Goal: Find specific page/section: Find specific page/section

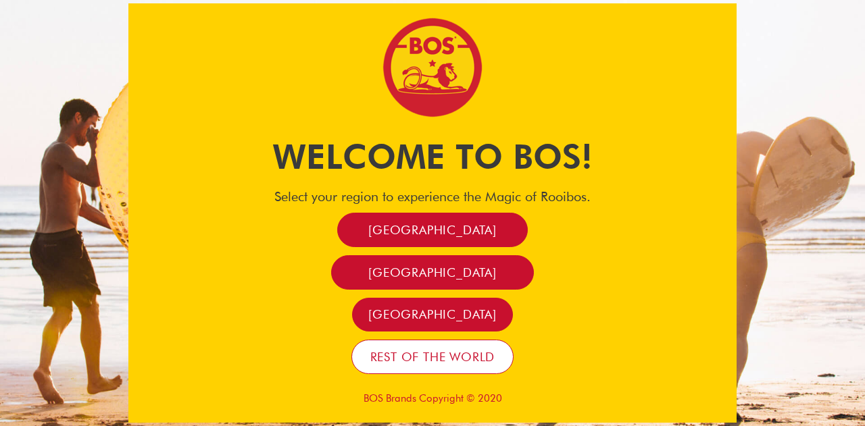
click at [473, 372] on link "Rest of the world" at bounding box center [432, 357] width 163 height 34
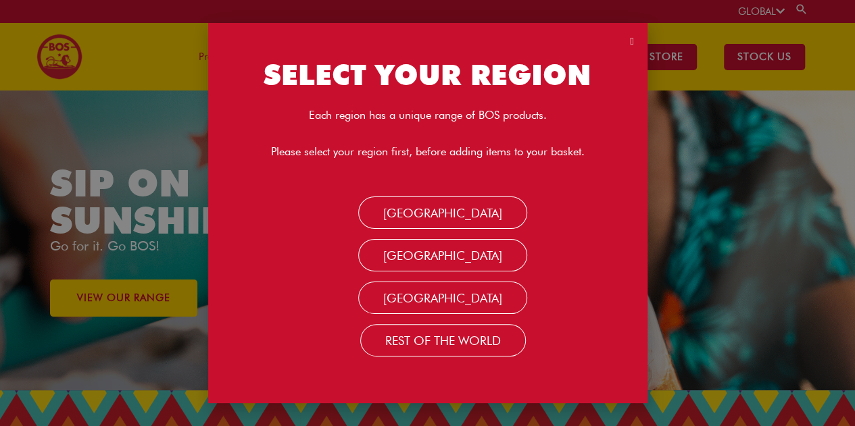
click at [779, 9] on div "SELECT YOUR REGION Each region has a unique range of BOS products. Please selec…" at bounding box center [427, 213] width 855 height 426
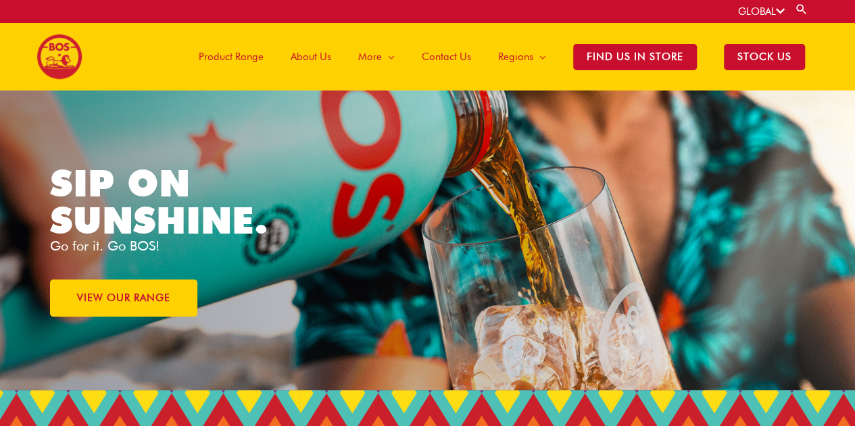
click at [253, 54] on span "Product Range" at bounding box center [231, 56] width 65 height 41
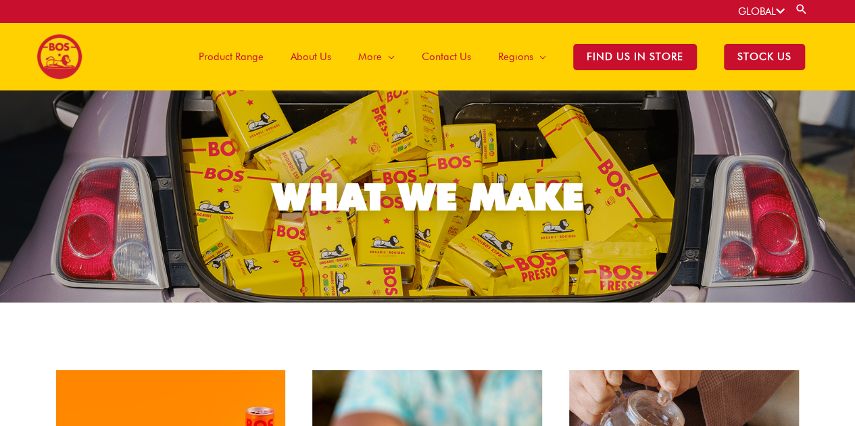
click at [446, 57] on span "Contact Us" at bounding box center [446, 56] width 49 height 41
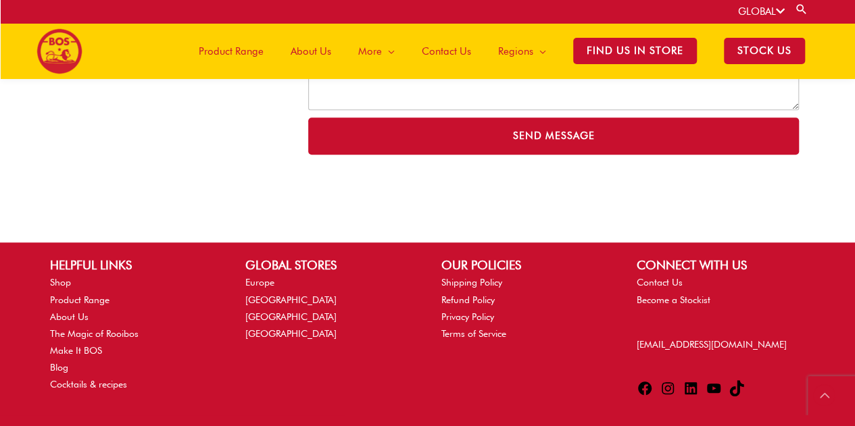
scroll to position [461, 0]
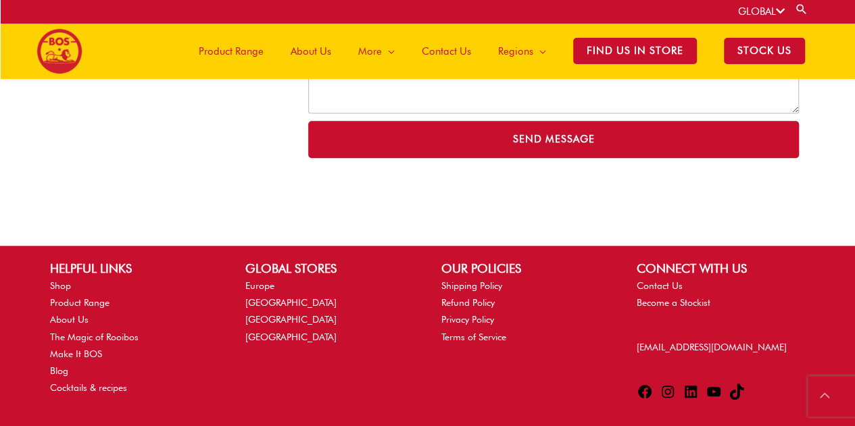
click at [62, 278] on li "Shop" at bounding box center [134, 286] width 168 height 17
click at [62, 284] on link "Shop" at bounding box center [60, 285] width 21 height 11
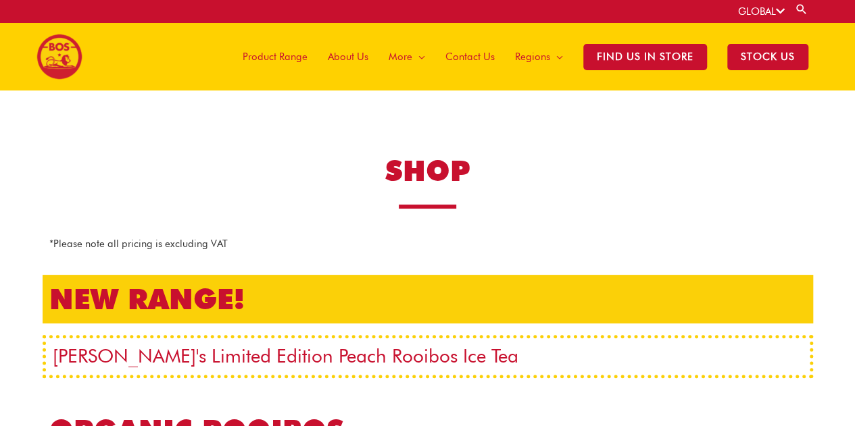
click at [763, 3] on div "GLOBAL Search for: Search" at bounding box center [778, 11] width 80 height 23
click at [759, 9] on link "GLOBAL" at bounding box center [761, 11] width 47 height 12
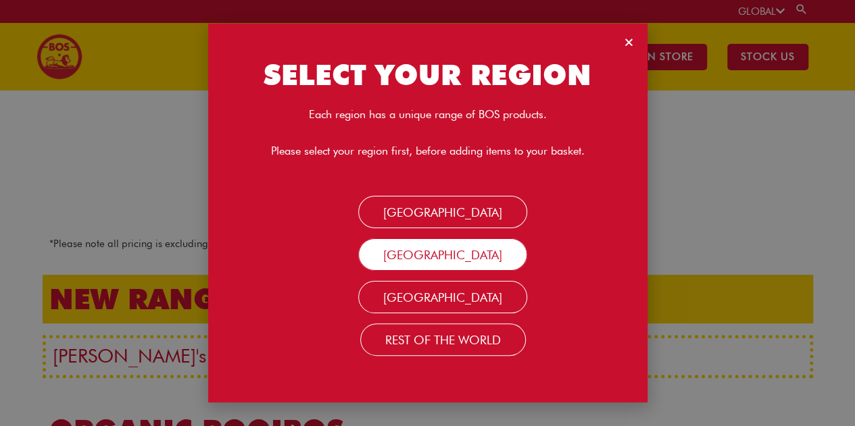
click at [442, 249] on link "[GEOGRAPHIC_DATA]" at bounding box center [442, 255] width 169 height 32
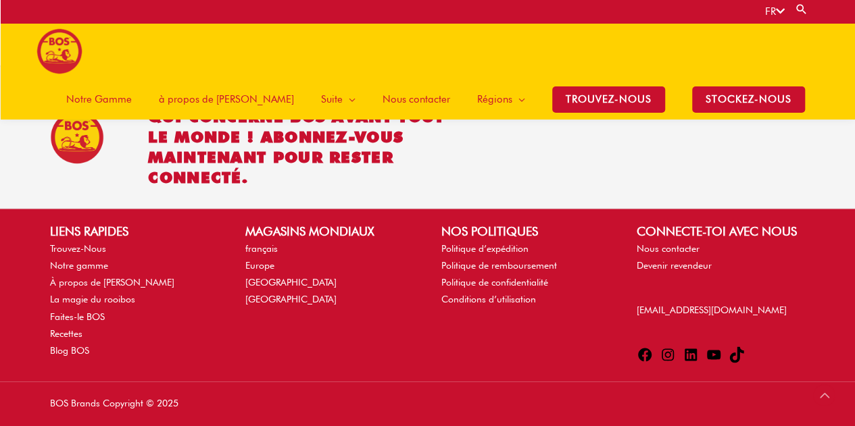
scroll to position [3287, 0]
click at [86, 243] on link "Trouvez-Nous" at bounding box center [78, 248] width 56 height 11
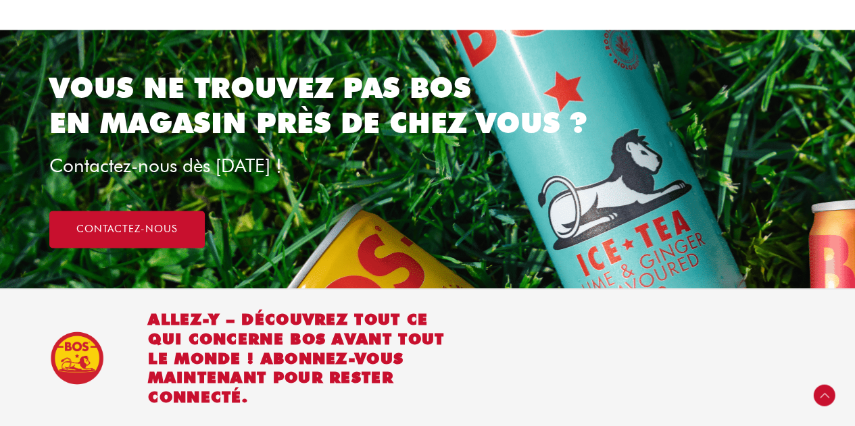
scroll to position [1227, 0]
